Goal: Transaction & Acquisition: Purchase product/service

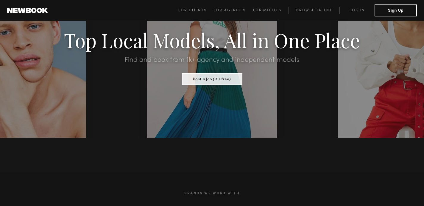
scroll to position [64, 0]
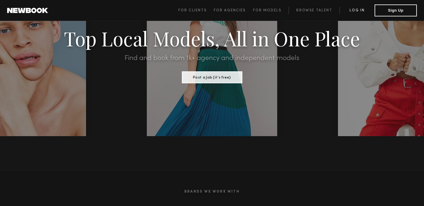
click at [357, 8] on link "Log in" at bounding box center [357, 10] width 35 height 7
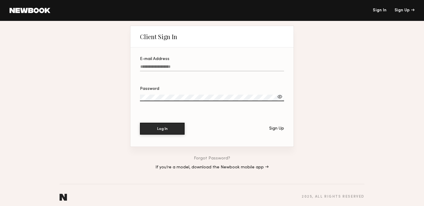
click at [173, 64] on label "E-mail Address" at bounding box center [212, 67] width 144 height 20
click at [173, 64] on input "E-mail Address" at bounding box center [212, 67] width 144 height 7
click at [150, 67] on input "E-mail Address Required" at bounding box center [212, 67] width 144 height 7
paste input "**********"
type input "**********"
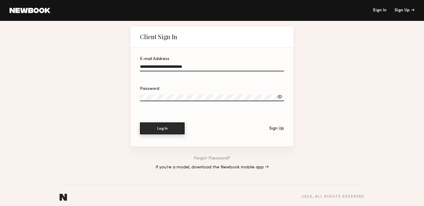
click at [157, 129] on button "Log In" at bounding box center [162, 128] width 45 height 12
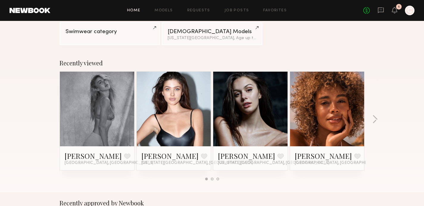
scroll to position [66, 0]
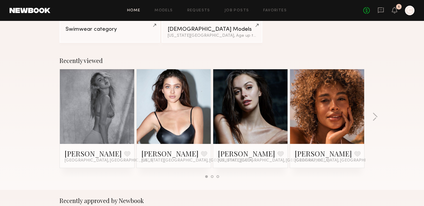
click at [333, 100] on link at bounding box center [327, 106] width 36 height 74
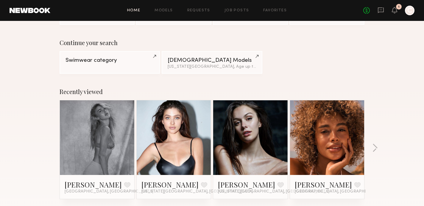
scroll to position [0, 0]
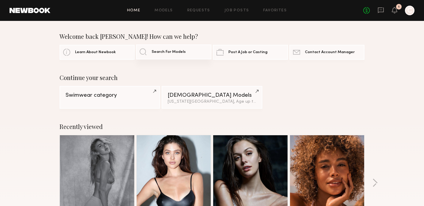
click at [161, 54] on span "Search For Models" at bounding box center [169, 52] width 34 height 4
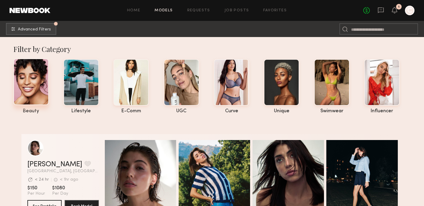
click at [30, 88] on div at bounding box center [30, 81] width 35 height 46
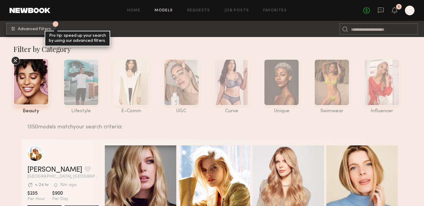
click at [45, 28] on span "Advanced Filters" at bounding box center [34, 29] width 33 height 4
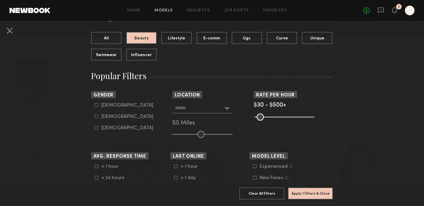
scroll to position [75, 0]
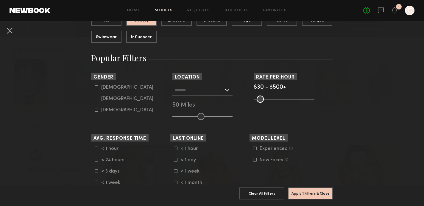
click at [99, 99] on label "Female" at bounding box center [124, 99] width 59 height 4
type input "**"
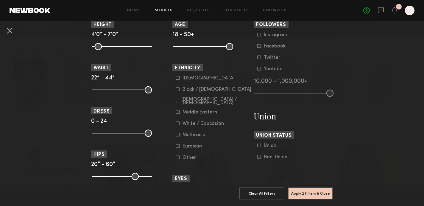
scroll to position [0, 0]
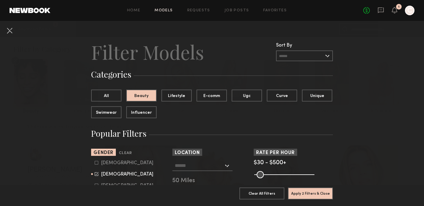
click at [287, 55] on input "text" at bounding box center [304, 55] width 57 height 11
click at [245, 58] on header "Filter Models Sort By Clear Rate LOW TO HIGH HIGH TO LOW Experience LOW TO HIGH…" at bounding box center [212, 52] width 242 height 24
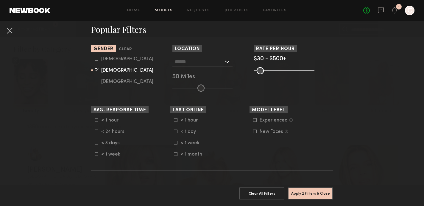
scroll to position [104, 0]
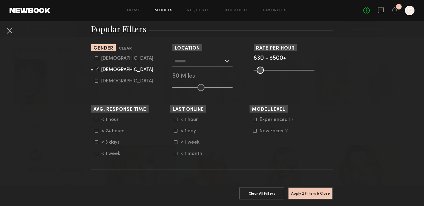
click at [209, 61] on input "text" at bounding box center [199, 61] width 49 height 10
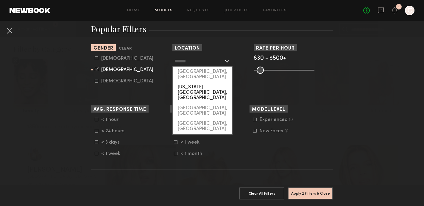
click at [202, 82] on div "[US_STATE][GEOGRAPHIC_DATA], [GEOGRAPHIC_DATA]" at bounding box center [202, 92] width 59 height 21
type input "**********"
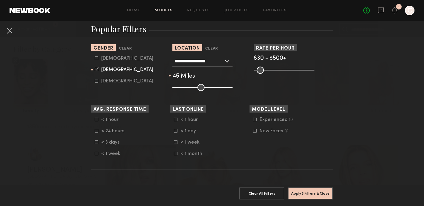
type input "**"
click at [198, 85] on input "range" at bounding box center [202, 87] width 60 height 7
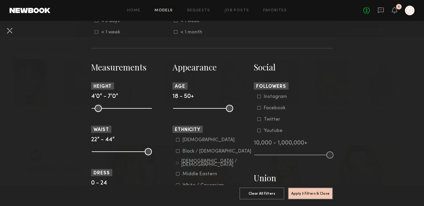
scroll to position [226, 0]
drag, startPoint x: 230, startPoint y: 108, endPoint x: 209, endPoint y: 108, distance: 20.9
type input "**"
click at [209, 108] on input "range" at bounding box center [203, 107] width 60 height 7
drag, startPoint x: 94, startPoint y: 104, endPoint x: 104, endPoint y: 106, distance: 10.6
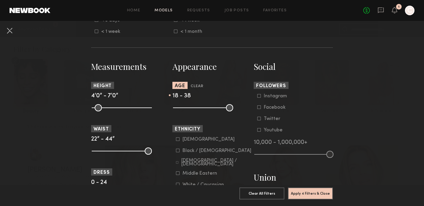
click at [104, 106] on common-range-minmax at bounding box center [121, 106] width 60 height 7
drag, startPoint x: 97, startPoint y: 108, endPoint x: 115, endPoint y: 110, distance: 18.8
type input "**"
click at [115, 110] on input "range" at bounding box center [122, 107] width 60 height 7
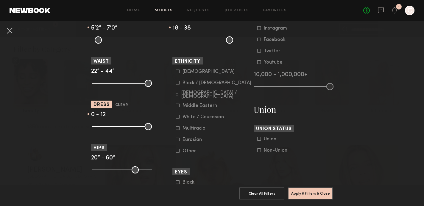
drag, startPoint x: 148, startPoint y: 128, endPoint x: 121, endPoint y: 127, distance: 26.9
type input "**"
click at [121, 127] on input "range" at bounding box center [122, 126] width 60 height 7
click at [320, 192] on button "Apply 6 Filters & Close" at bounding box center [310, 193] width 45 height 12
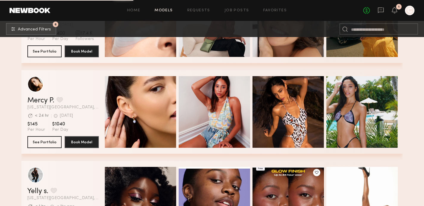
scroll to position [5382, 0]
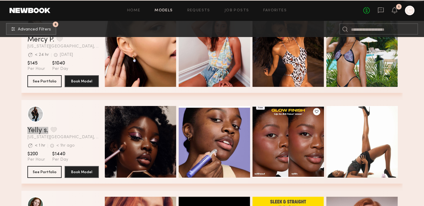
drag, startPoint x: 35, startPoint y: 130, endPoint x: 130, endPoint y: 1, distance: 160.4
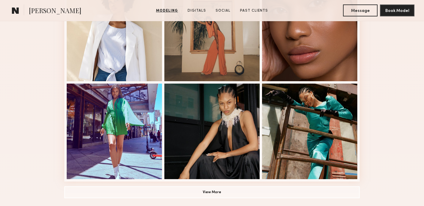
scroll to position [398, 0]
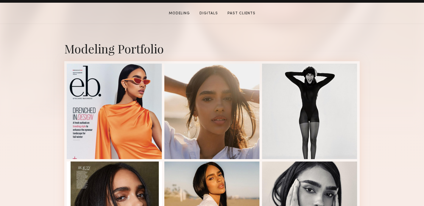
scroll to position [113, 0]
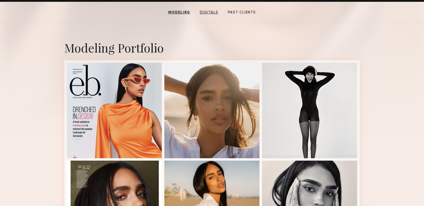
click at [208, 13] on link "Digitals" at bounding box center [208, 12] width 23 height 5
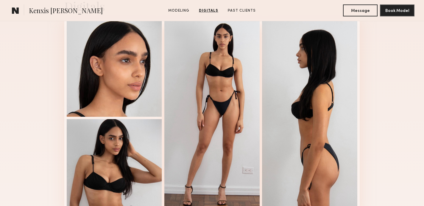
scroll to position [620, 0]
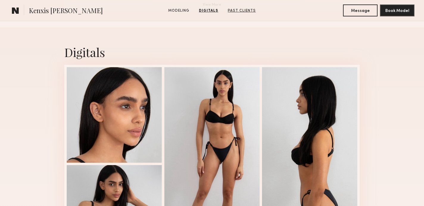
click at [235, 9] on link "Past Clients" at bounding box center [241, 10] width 33 height 5
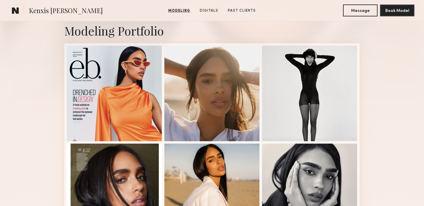
scroll to position [131, 0]
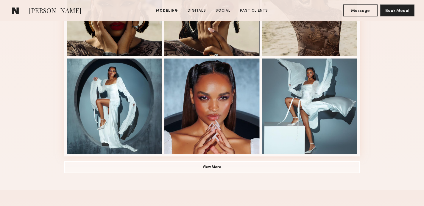
scroll to position [425, 0]
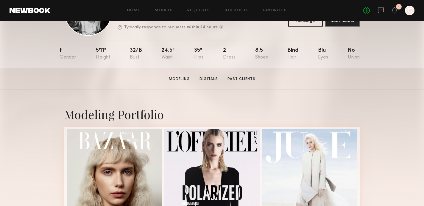
scroll to position [66, 0]
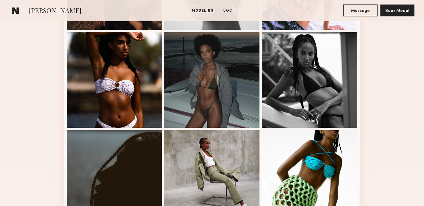
scroll to position [360, 0]
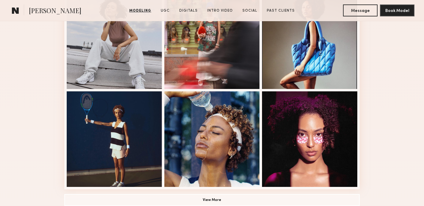
scroll to position [379, 0]
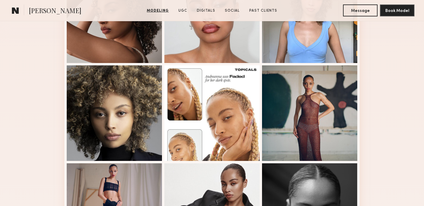
scroll to position [209, 0]
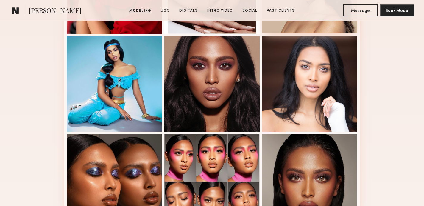
scroll to position [252, 0]
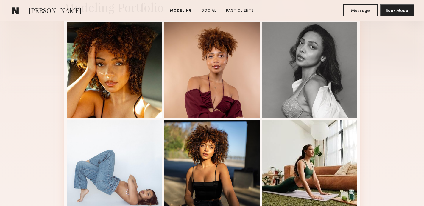
scroll to position [228, 0]
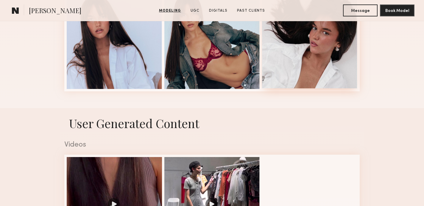
scroll to position [283, 0]
